Goal: Information Seeking & Learning: Check status

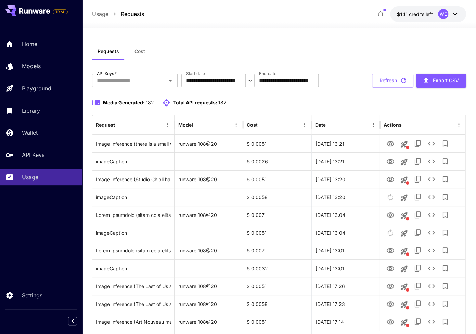
drag, startPoint x: 414, startPoint y: 105, endPoint x: 348, endPoint y: 61, distance: 79.6
click at [414, 105] on div "Media Generated: 182 Total API requests: 182" at bounding box center [279, 103] width 374 height 8
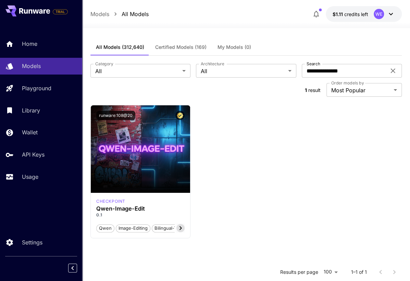
click at [33, 11] on icon at bounding box center [34, 10] width 31 height 5
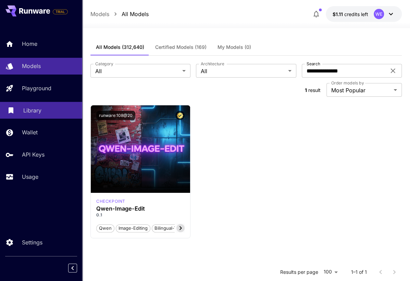
click at [32, 112] on p "Library" at bounding box center [32, 110] width 18 height 8
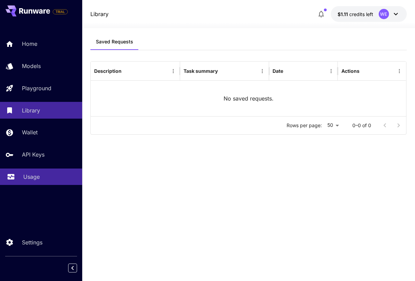
click at [32, 179] on p "Usage" at bounding box center [31, 177] width 16 height 8
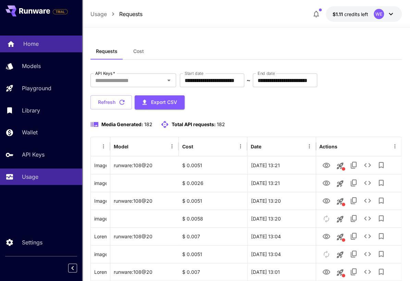
click at [31, 42] on p "Home" at bounding box center [30, 44] width 15 height 8
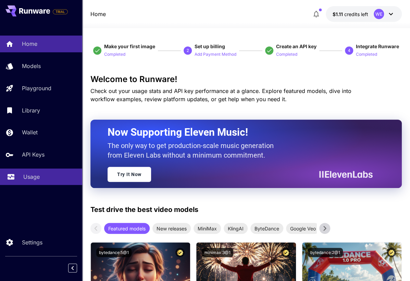
click at [25, 175] on p "Usage" at bounding box center [31, 177] width 16 height 8
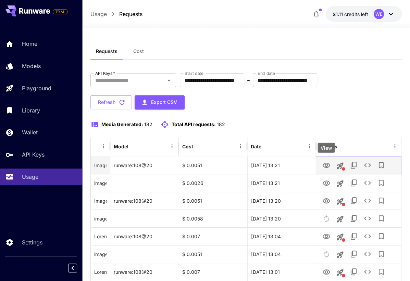
click at [326, 166] on icon "View" at bounding box center [326, 165] width 8 height 5
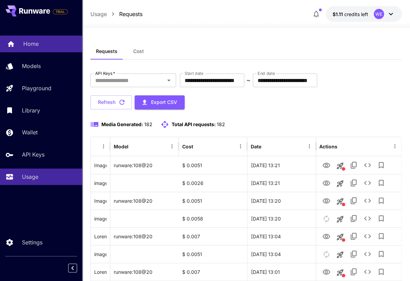
drag, startPoint x: 28, startPoint y: 40, endPoint x: 30, endPoint y: 48, distance: 8.1
click at [28, 40] on p "Home" at bounding box center [30, 44] width 15 height 8
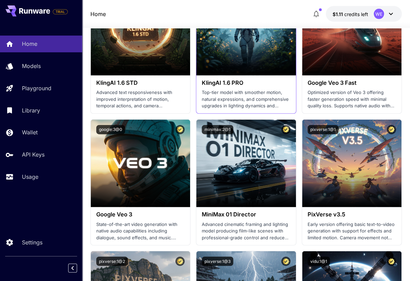
scroll to position [753, 0]
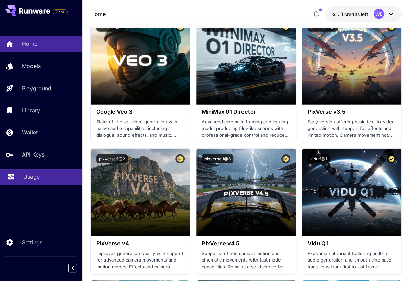
click at [44, 179] on div "Usage" at bounding box center [49, 177] width 53 height 8
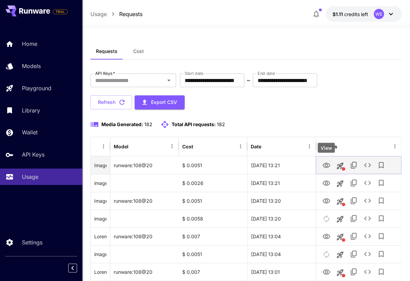
click at [324, 164] on icon "View" at bounding box center [326, 166] width 8 height 8
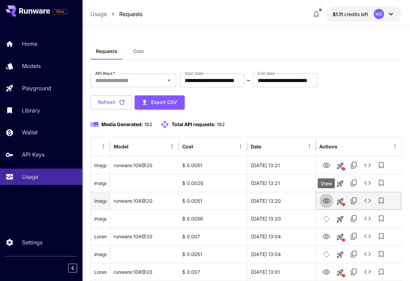
click at [325, 201] on icon "View" at bounding box center [326, 201] width 8 height 8
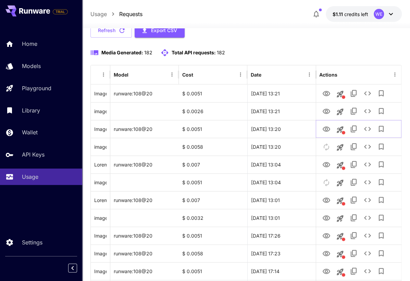
scroll to position [240, 0]
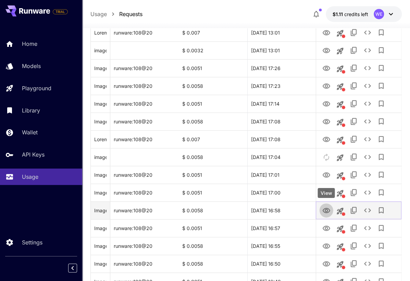
click at [327, 212] on icon "View" at bounding box center [326, 211] width 8 height 8
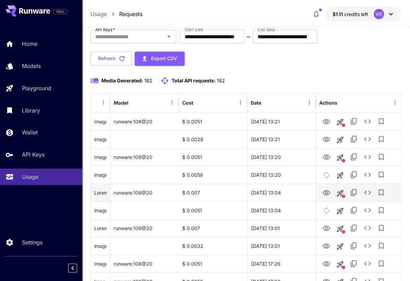
scroll to position [68, 0]
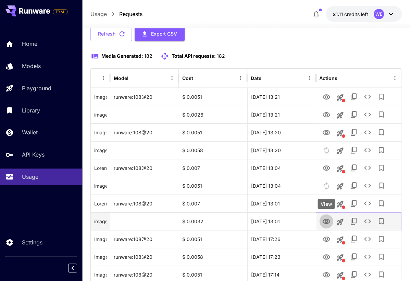
click at [324, 223] on icon "View" at bounding box center [326, 221] width 8 height 5
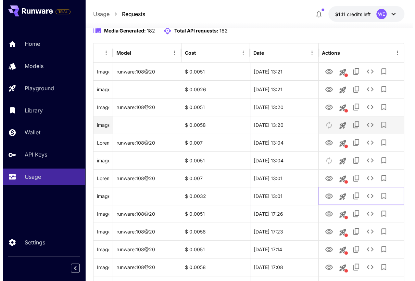
scroll to position [103, 0]
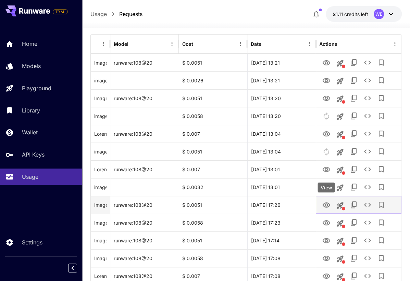
click at [325, 205] on icon "View" at bounding box center [326, 205] width 8 height 8
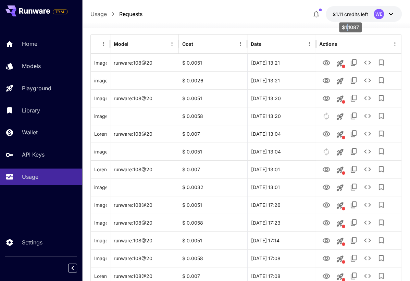
drag, startPoint x: 347, startPoint y: 23, endPoint x: 343, endPoint y: 23, distance: 4.1
click at [347, 23] on div "$1.1087" at bounding box center [350, 27] width 23 height 10
